Goal: Transaction & Acquisition: Obtain resource

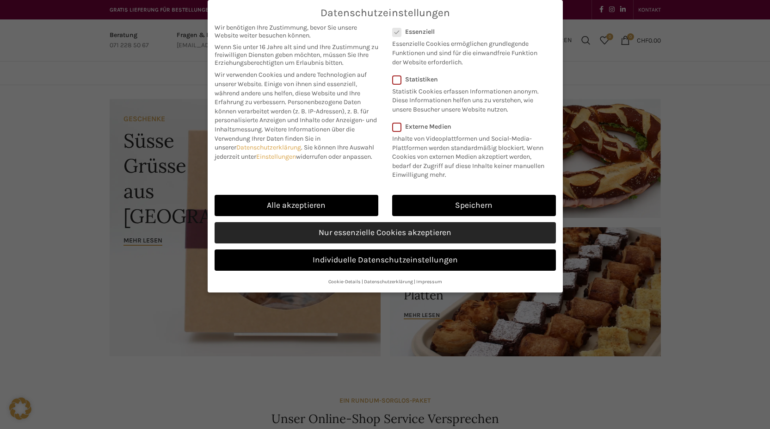
click at [427, 231] on link "Nur essenzielle Cookies akzeptieren" at bounding box center [385, 232] width 341 height 21
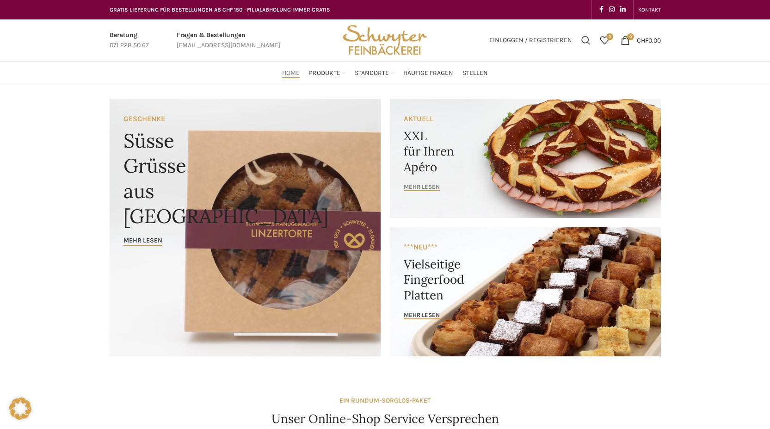
click at [433, 188] on span "mehr lesen" at bounding box center [422, 186] width 36 height 7
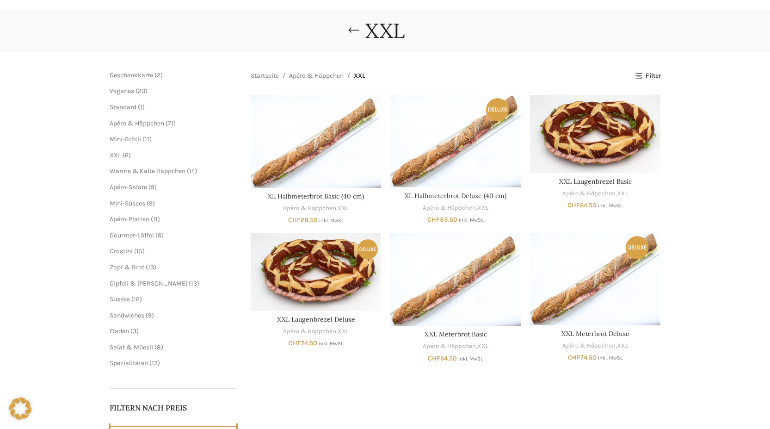
scroll to position [92, 0]
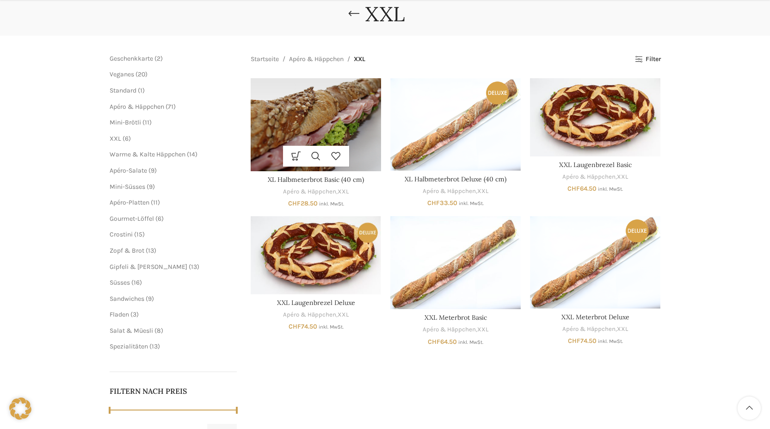
click at [363, 150] on div "Ausführung wählen Dieses Produkt weist mehrere Varianten auf. Die Optionen könn…" at bounding box center [316, 156] width 130 height 21
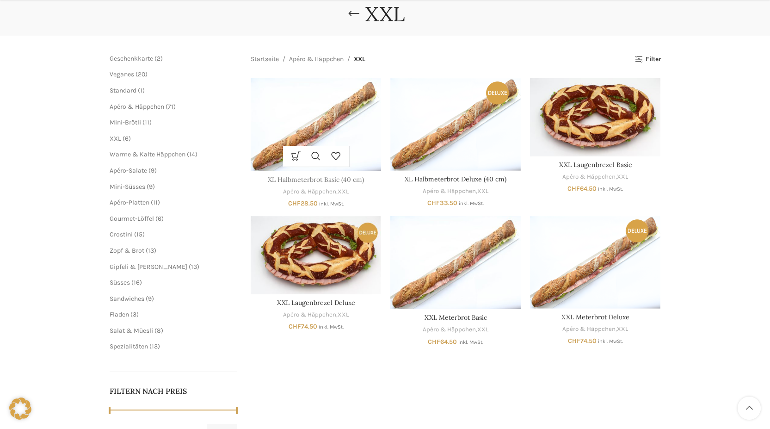
click at [334, 178] on link "XL Halbmeterbrot Basic (40 cm)" at bounding box center [316, 179] width 96 height 8
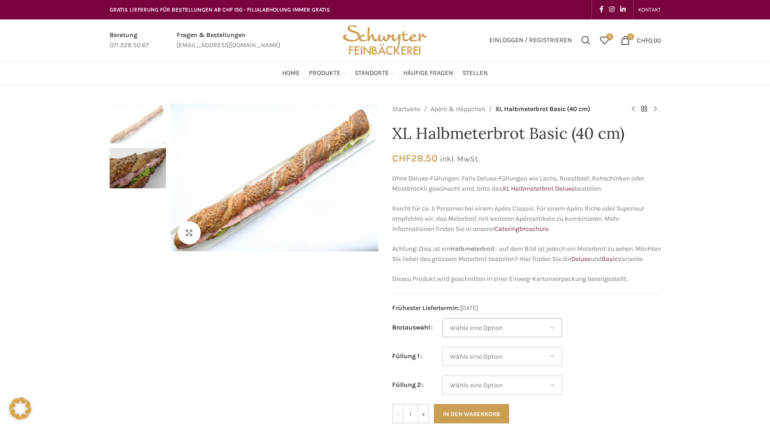
click at [554, 337] on select "[PERSON_NAME] eine Option Baguette Paillasse [PERSON_NAME] Paillasse knusper (B…" at bounding box center [502, 327] width 120 height 19
click at [442, 328] on select "[PERSON_NAME] eine Option Baguette Paillasse [PERSON_NAME] Paillasse knusper (B…" at bounding box center [502, 327] width 120 height 19
select select "Paillasse dunkel"
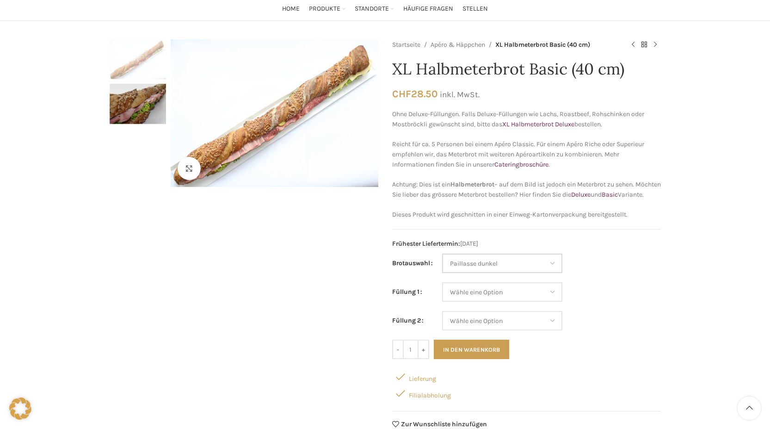
scroll to position [92, 0]
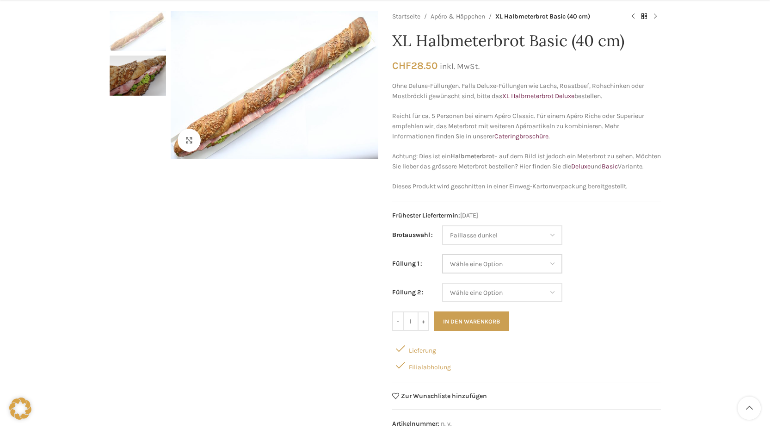
click at [555, 273] on select "Wähle eine Option Salami Schinken Fleischkäse Trutenschinken Appenzellerkäse Gr…" at bounding box center [502, 263] width 120 height 19
select select "Schinken"
click at [442, 264] on select "Wähle eine Option Salami Schinken Fleischkäse Trutenschinken Appenzellerkäse Gr…" at bounding box center [502, 263] width 120 height 19
select select "Paillasse dunkel"
select select "Schinken"
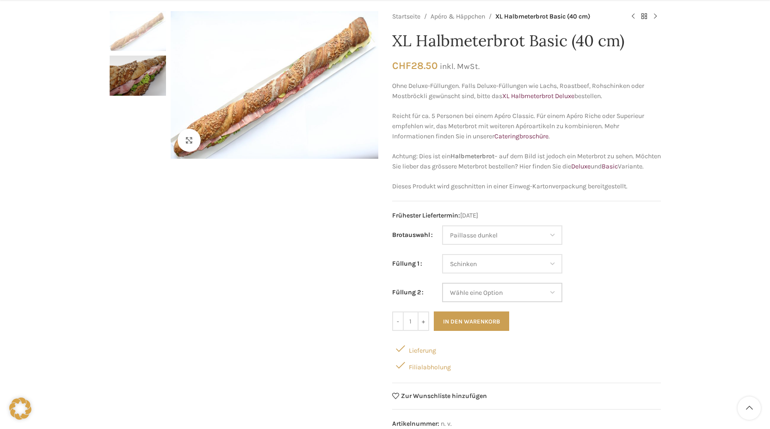
click at [548, 302] on select "[PERSON_NAME] eine Option Salami Schinken Fleischkäse Trutenschinken Appenzelle…" at bounding box center [502, 292] width 120 height 19
select select "Gruyère"
click at [442, 293] on select "[PERSON_NAME] eine Option Salami Schinken Fleischkäse Trutenschinken Appenzelle…" at bounding box center [502, 292] width 120 height 19
select select "Paillasse dunkel"
select select "Schinken"
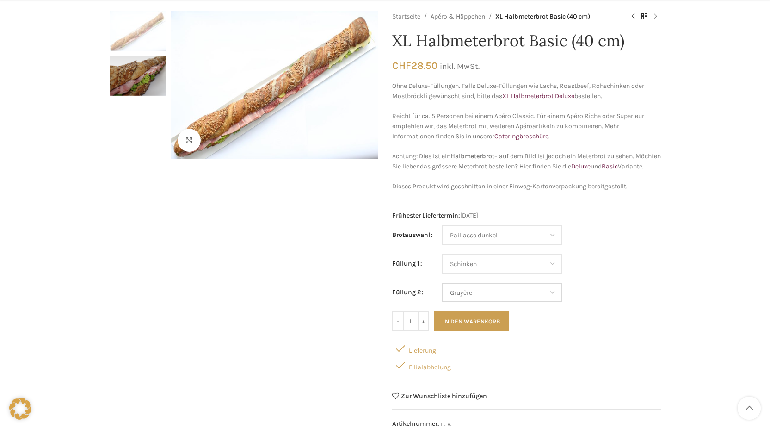
select select "Gruyère"
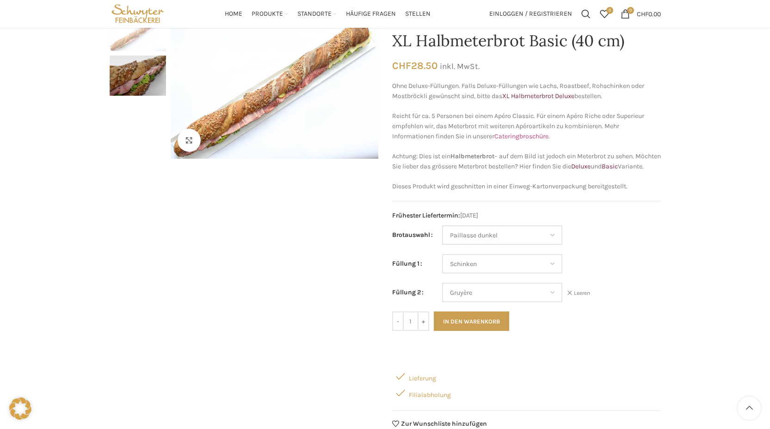
click at [530, 135] on link "Cateringbroschüre" at bounding box center [521, 136] width 54 height 8
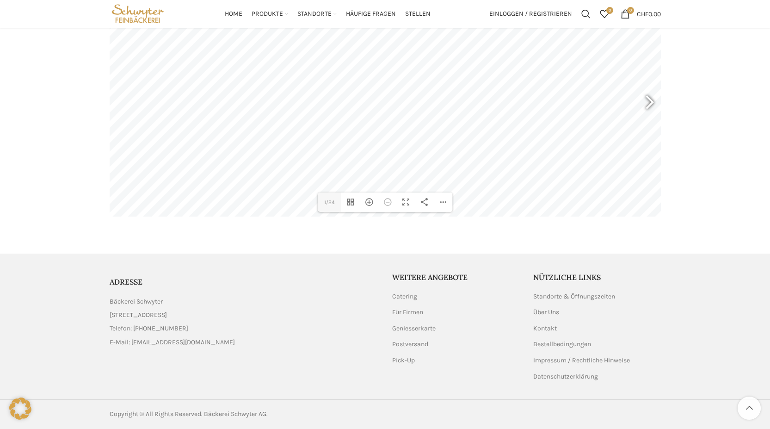
scroll to position [42, 0]
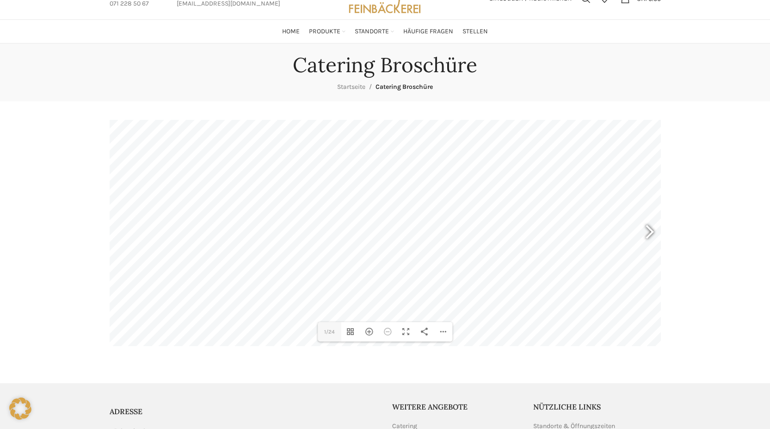
click at [649, 226] on div at bounding box center [645, 233] width 21 height 34
click at [652, 231] on div at bounding box center [645, 233] width 21 height 34
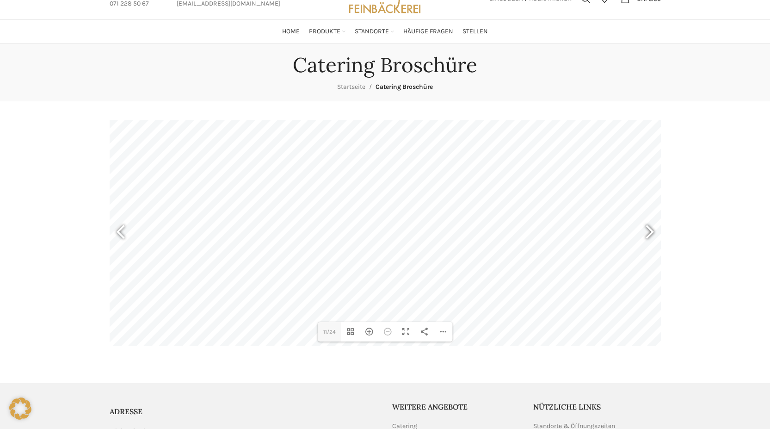
click at [651, 231] on div at bounding box center [645, 233] width 21 height 34
click at [652, 231] on div at bounding box center [645, 233] width 21 height 34
type input "17"
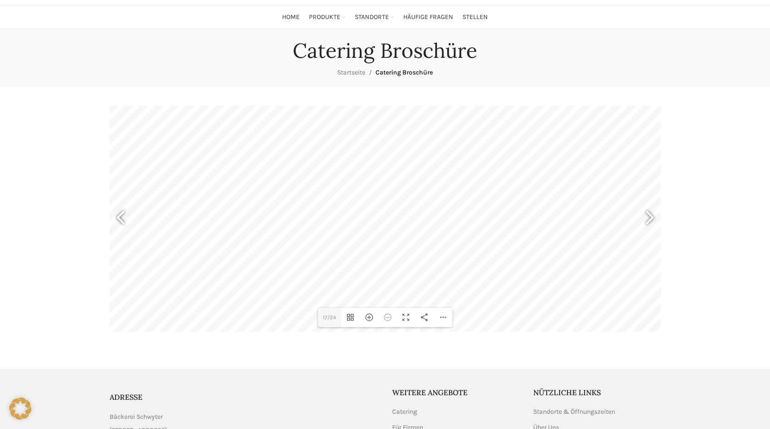
scroll to position [46, 0]
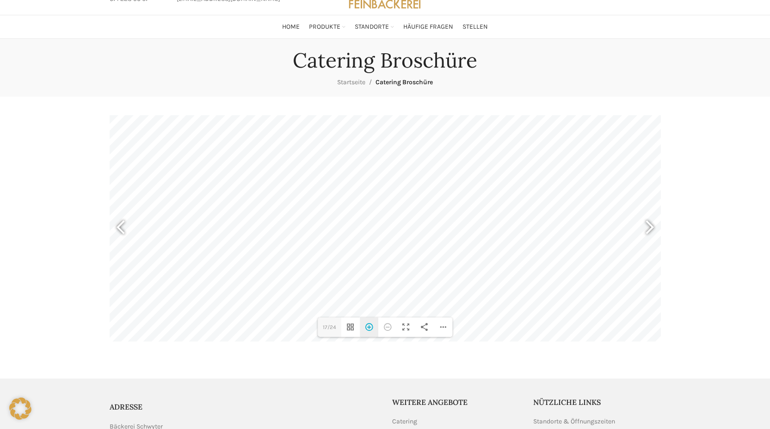
click at [373, 326] on div "Hereinzoomen" at bounding box center [369, 326] width 18 height 19
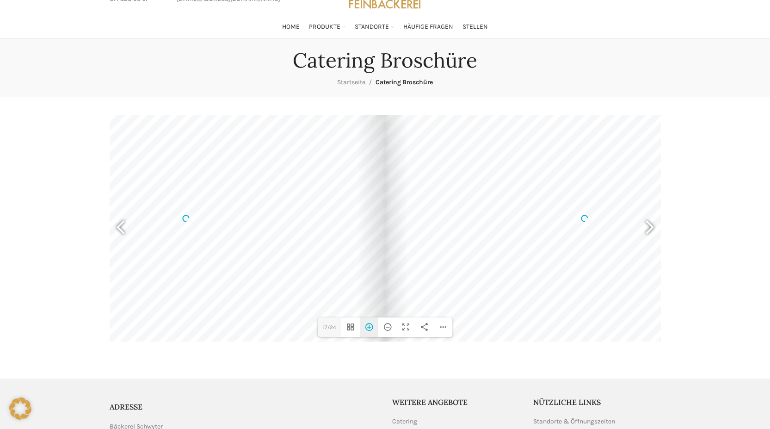
click at [372, 326] on div "Hereinzoomen" at bounding box center [369, 326] width 18 height 19
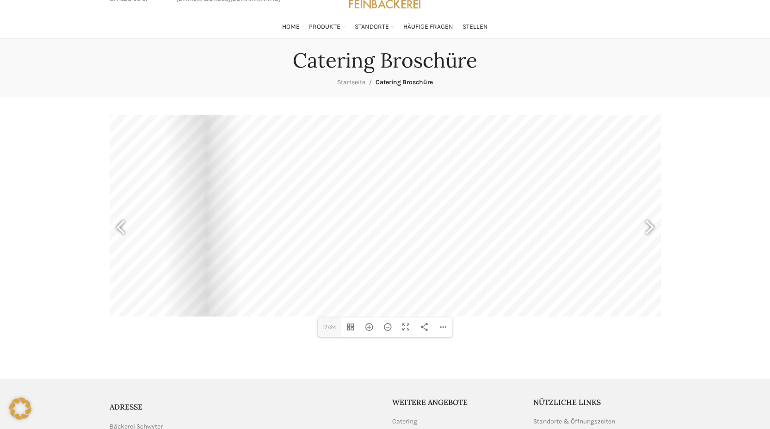
drag, startPoint x: 494, startPoint y: 238, endPoint x: 317, endPoint y: 128, distance: 208.4
click at [317, 128] on div at bounding box center [506, 104] width 598 height 423
